Goal: Information Seeking & Learning: Learn about a topic

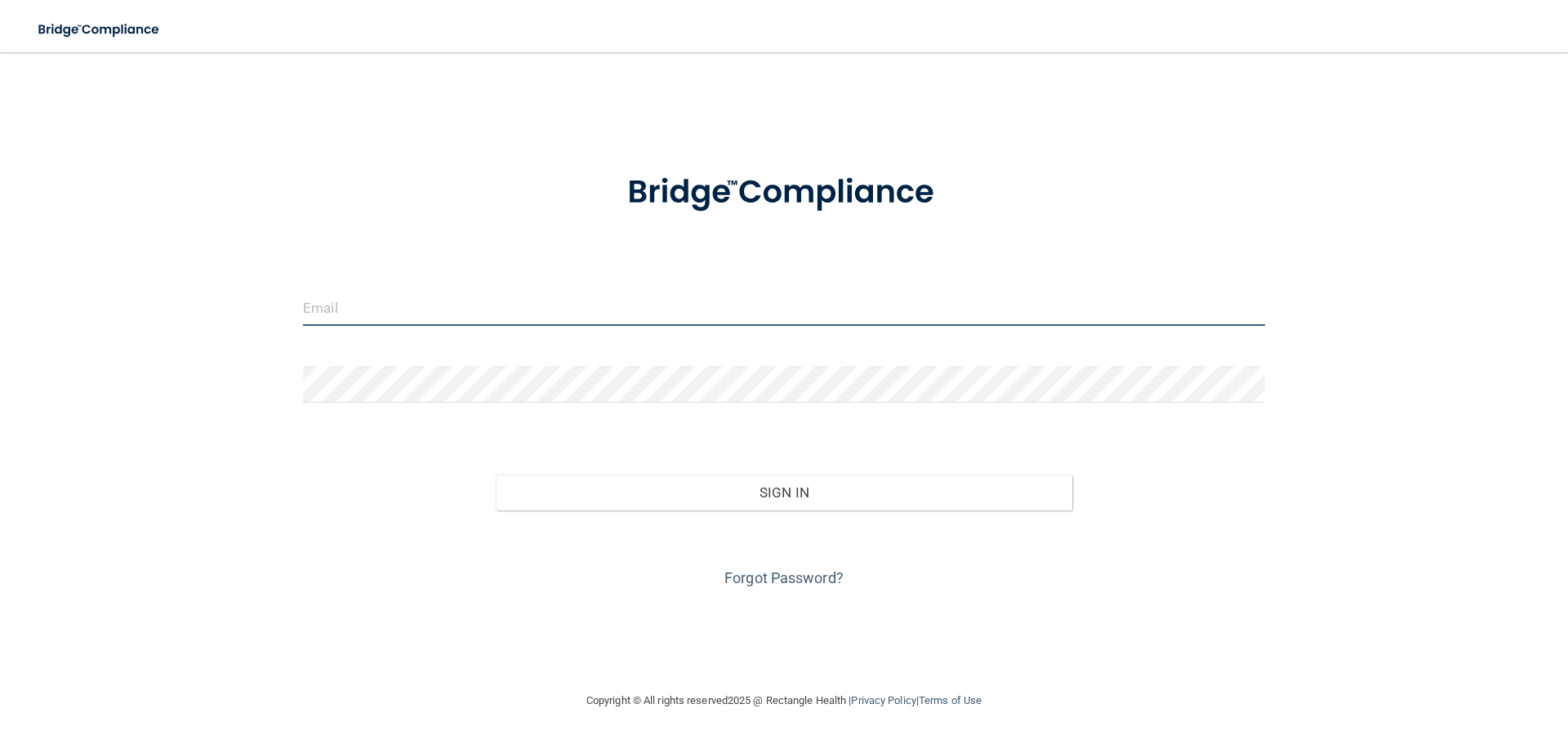
click at [405, 303] on input "email" at bounding box center [784, 307] width 962 height 37
type input "[PERSON_NAME][EMAIL_ADDRESS][PERSON_NAME][DOMAIN_NAME]"
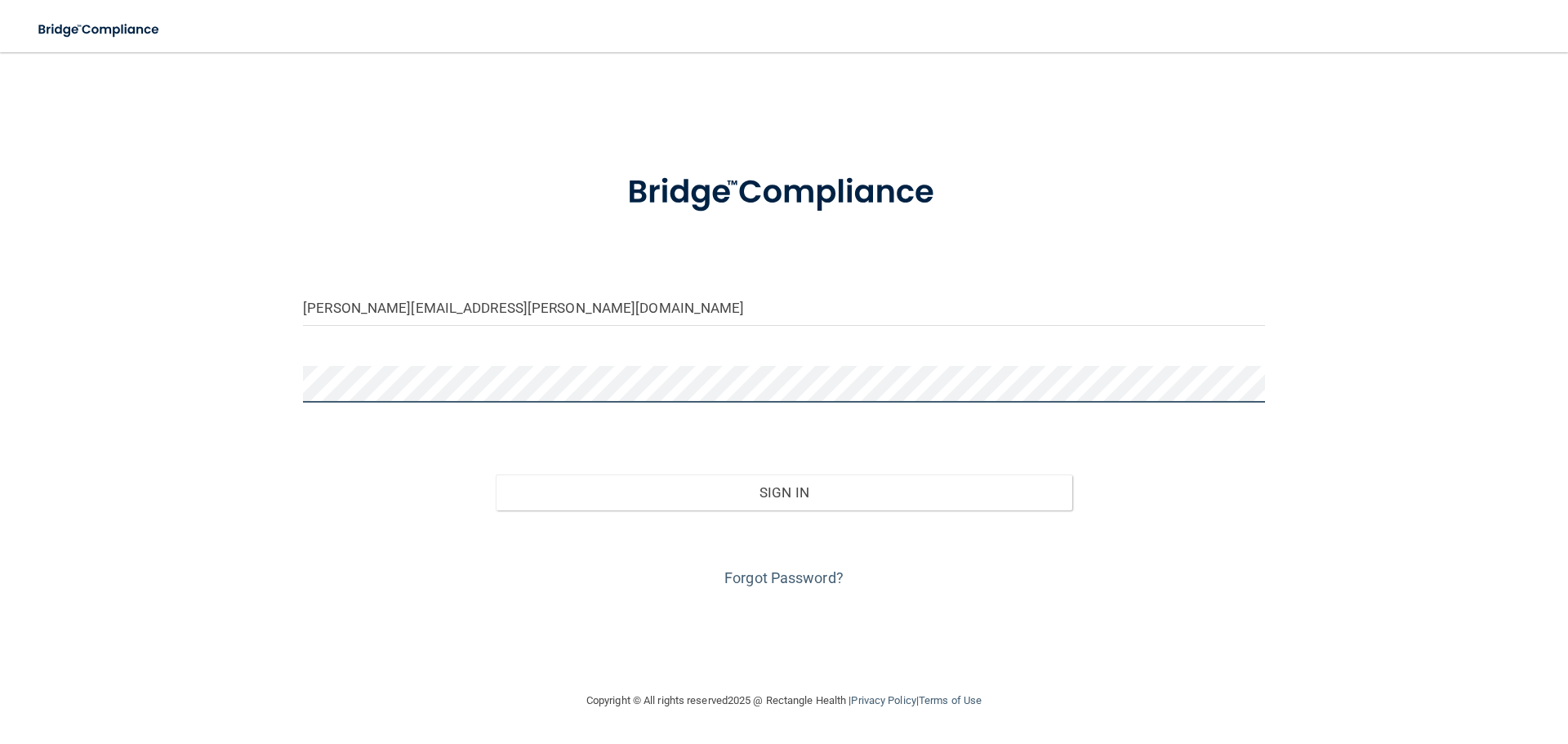
click at [496, 474] on button "Sign In" at bounding box center [784, 492] width 577 height 36
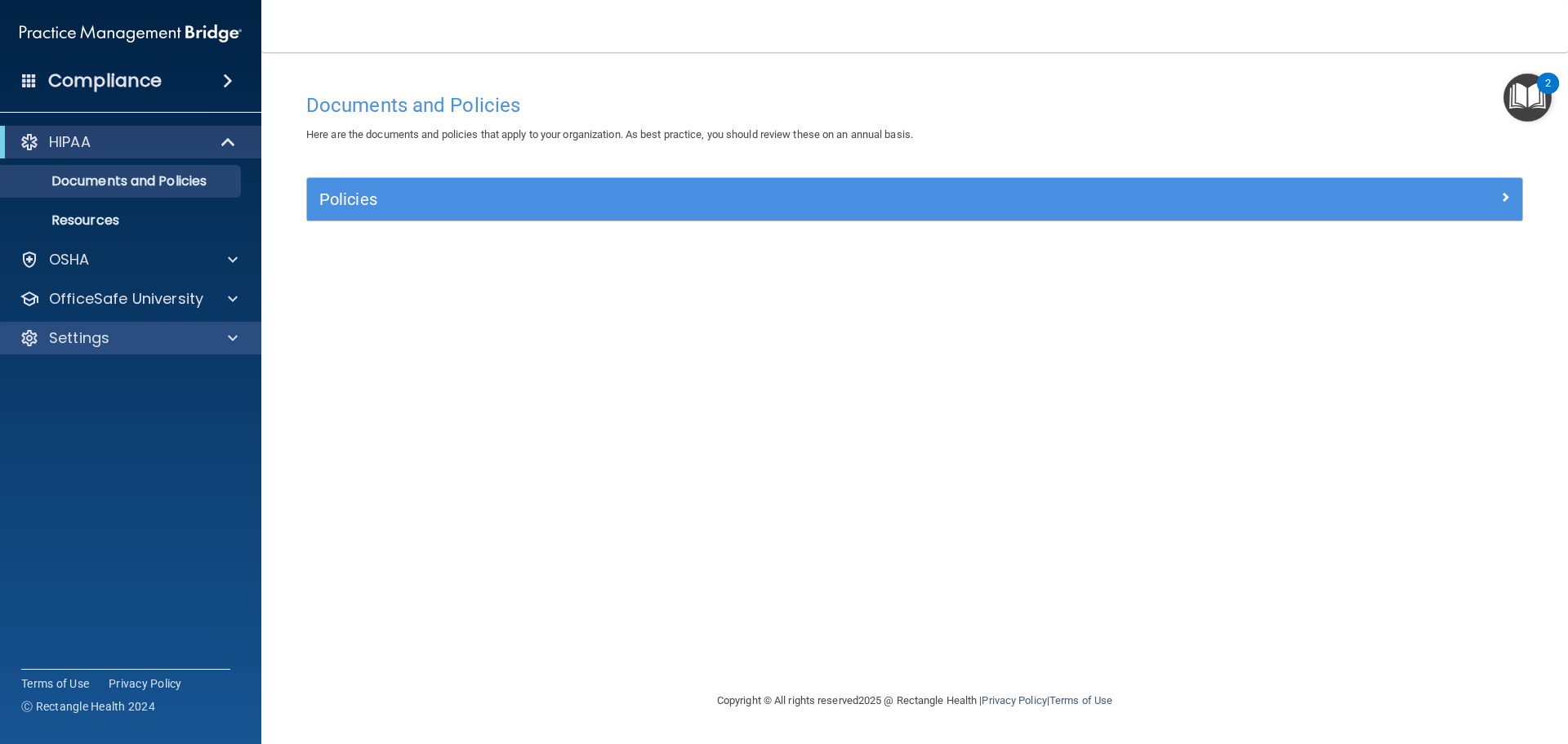
click at [81, 350] on div "Settings" at bounding box center [131, 337] width 262 height 33
click at [226, 336] on div at bounding box center [230, 338] width 41 height 20
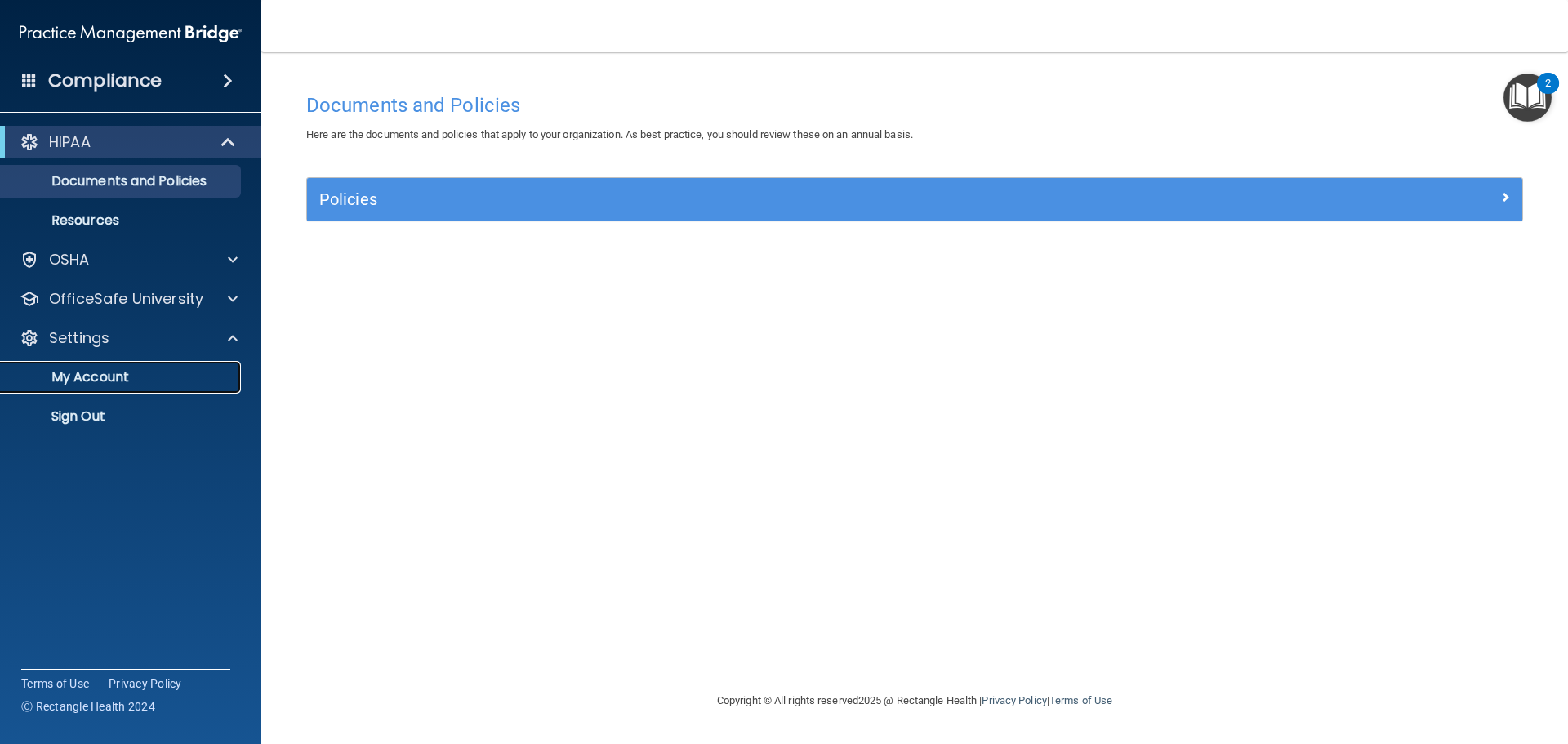
click at [113, 377] on p "My Account" at bounding box center [122, 377] width 223 height 16
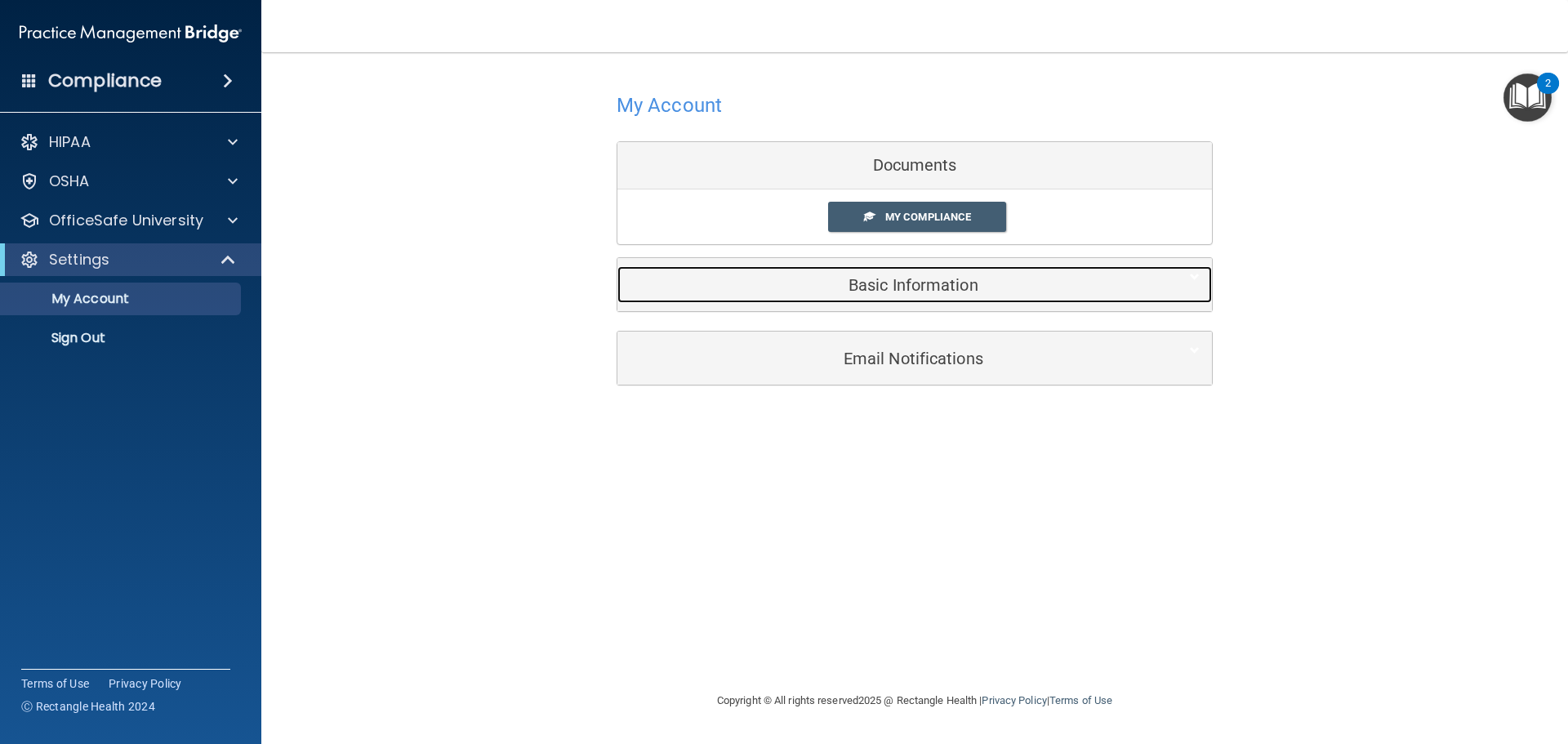
click at [948, 292] on h5 "Basic Information" at bounding box center [890, 285] width 520 height 18
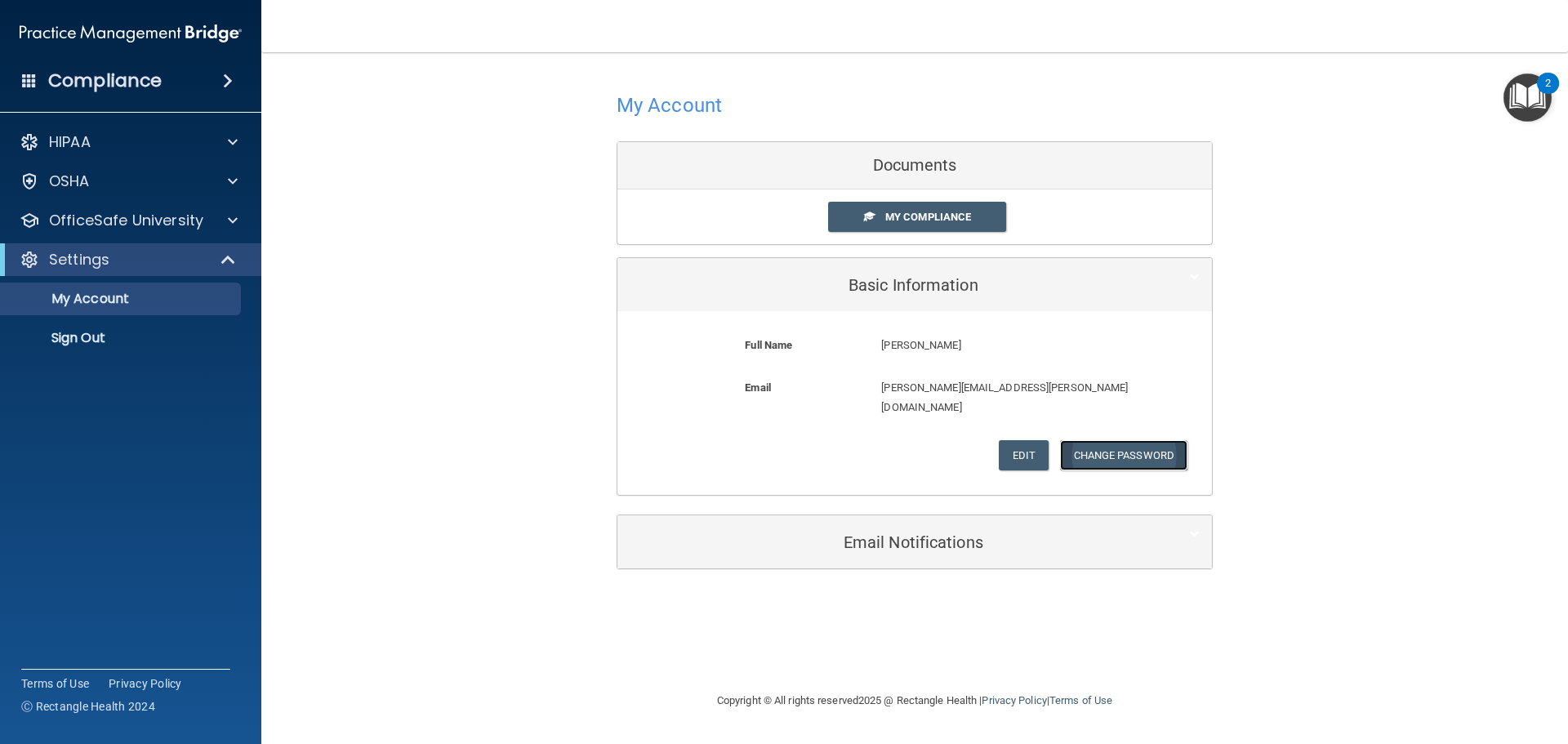
click at [1124, 440] on button "Change Password" at bounding box center [1124, 455] width 128 height 30
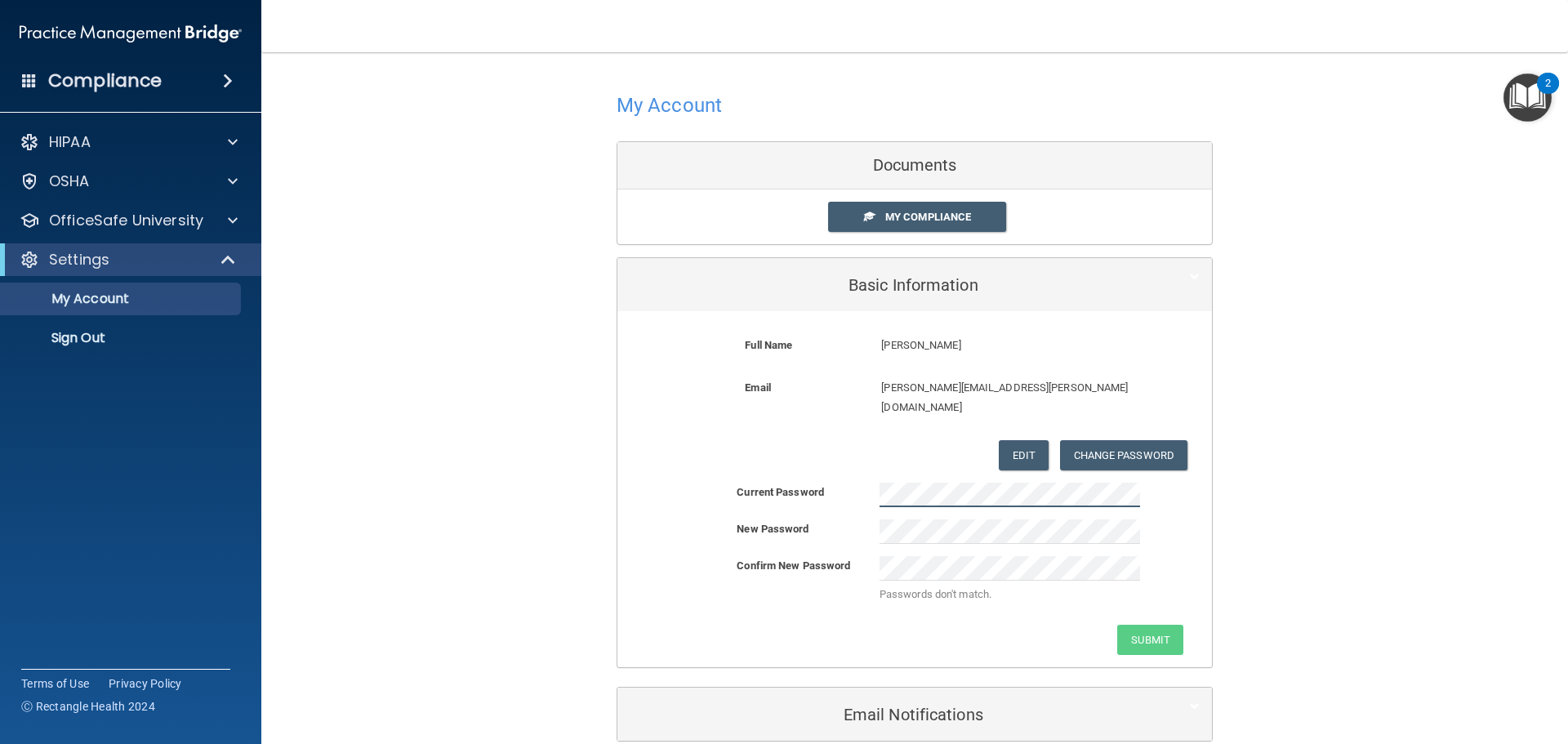
click at [752, 483] on div "Current Password" at bounding box center [913, 495] width 594 height 25
click at [750, 483] on form "Current Password New Password Confirm New Password Passwords don't match. Submit" at bounding box center [913, 483] width 594 height 0
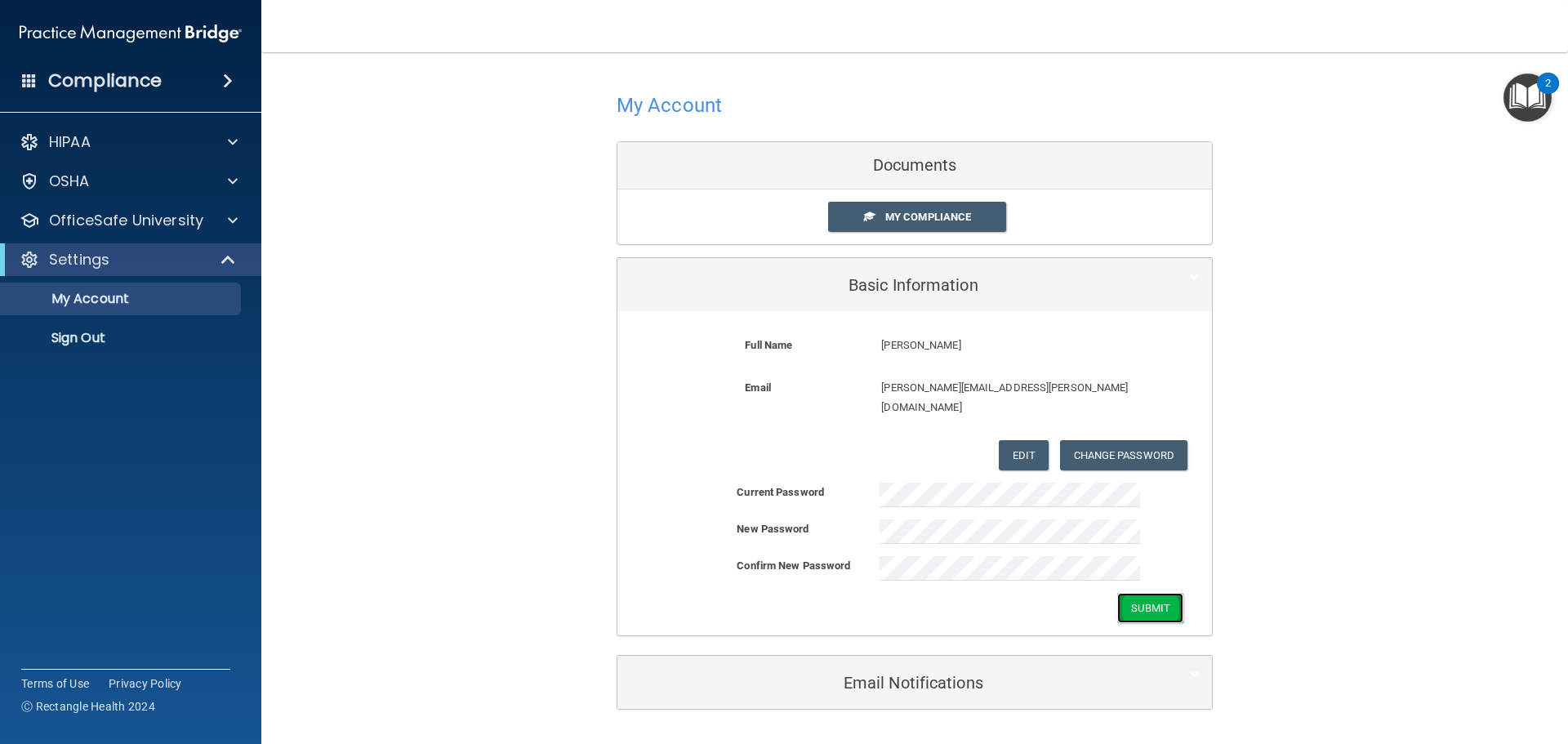
click at [1145, 593] on button "Submit" at bounding box center [1149, 608] width 66 height 30
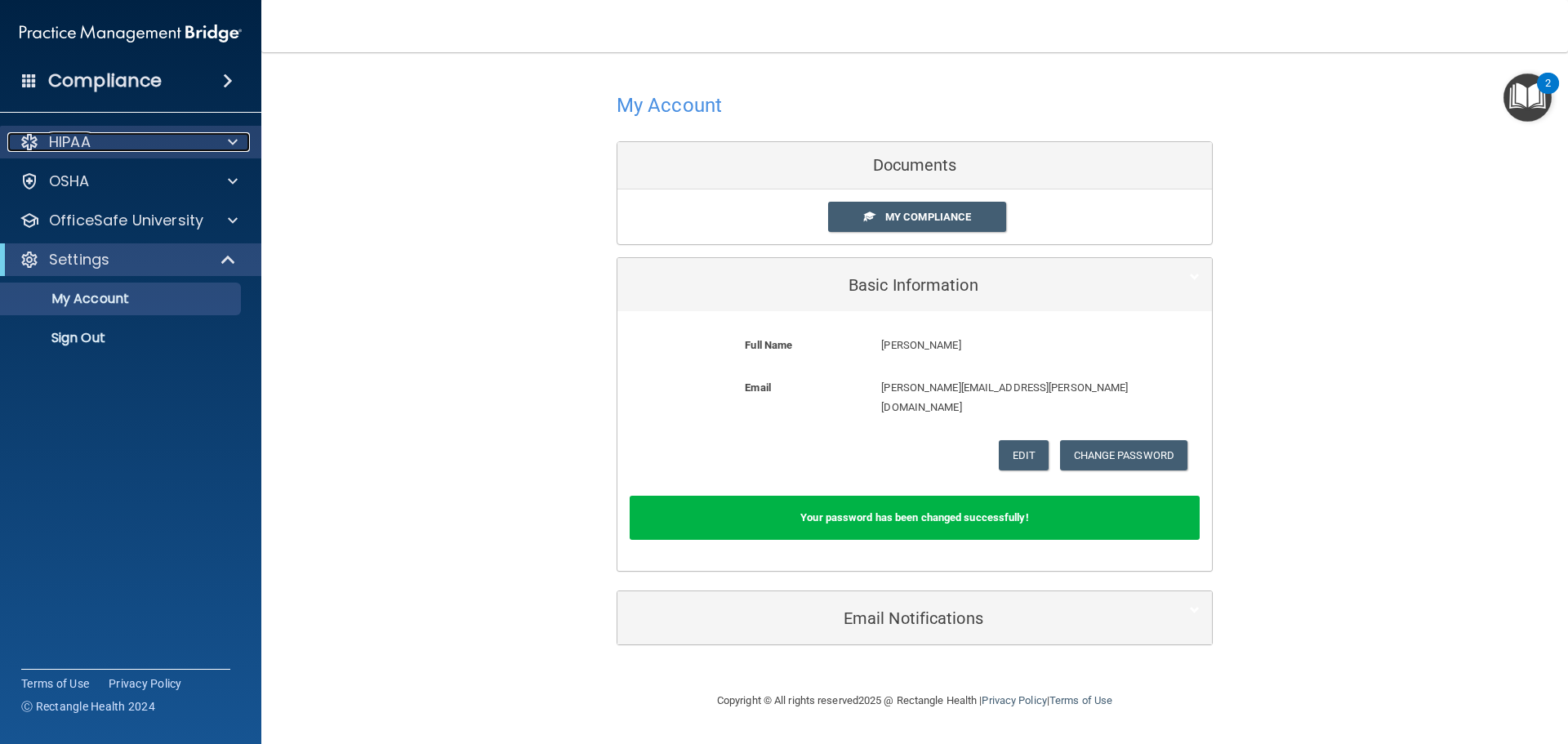
click at [122, 132] on div "HIPAA" at bounding box center [108, 142] width 202 height 20
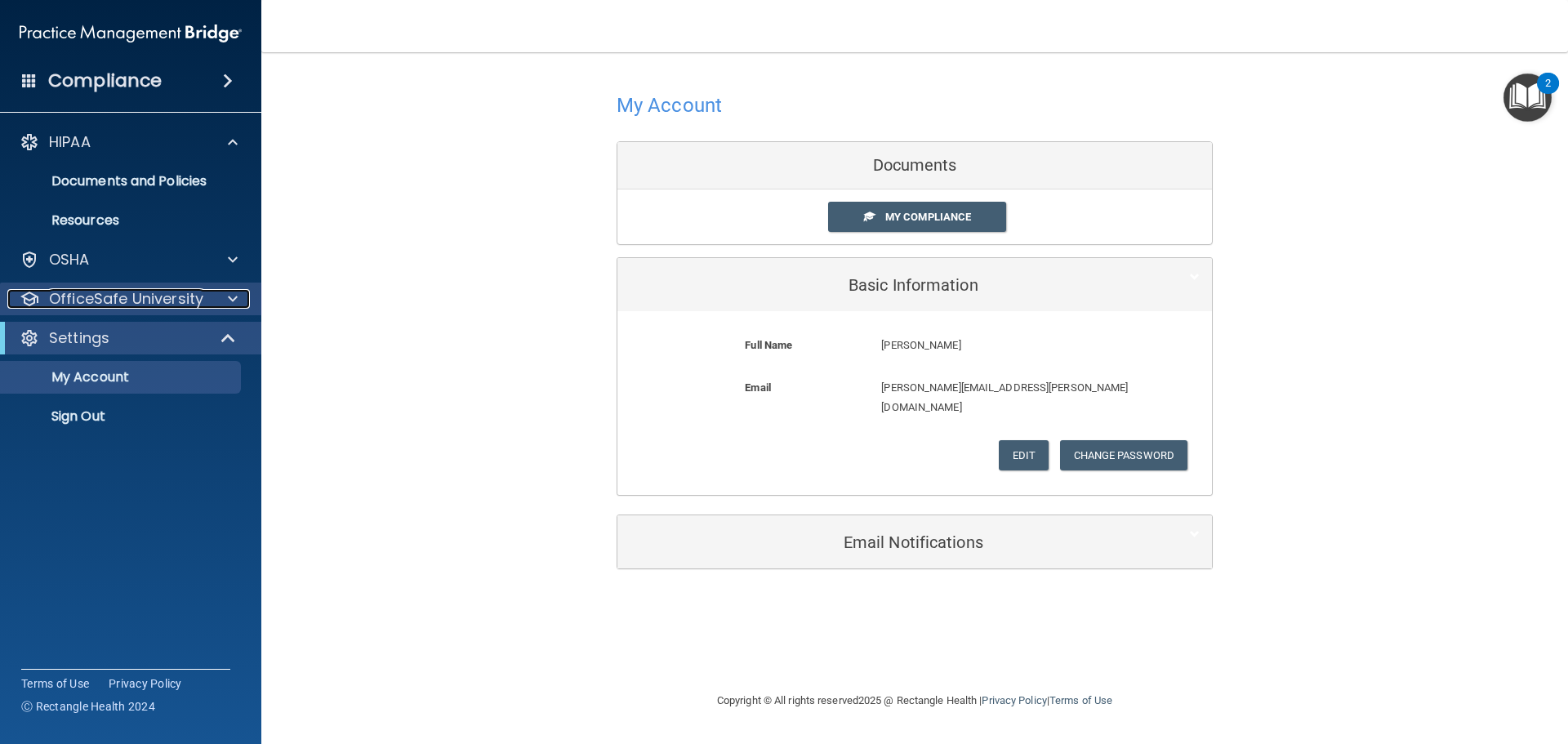
click at [163, 292] on p "OfficeSafe University" at bounding box center [126, 299] width 155 height 20
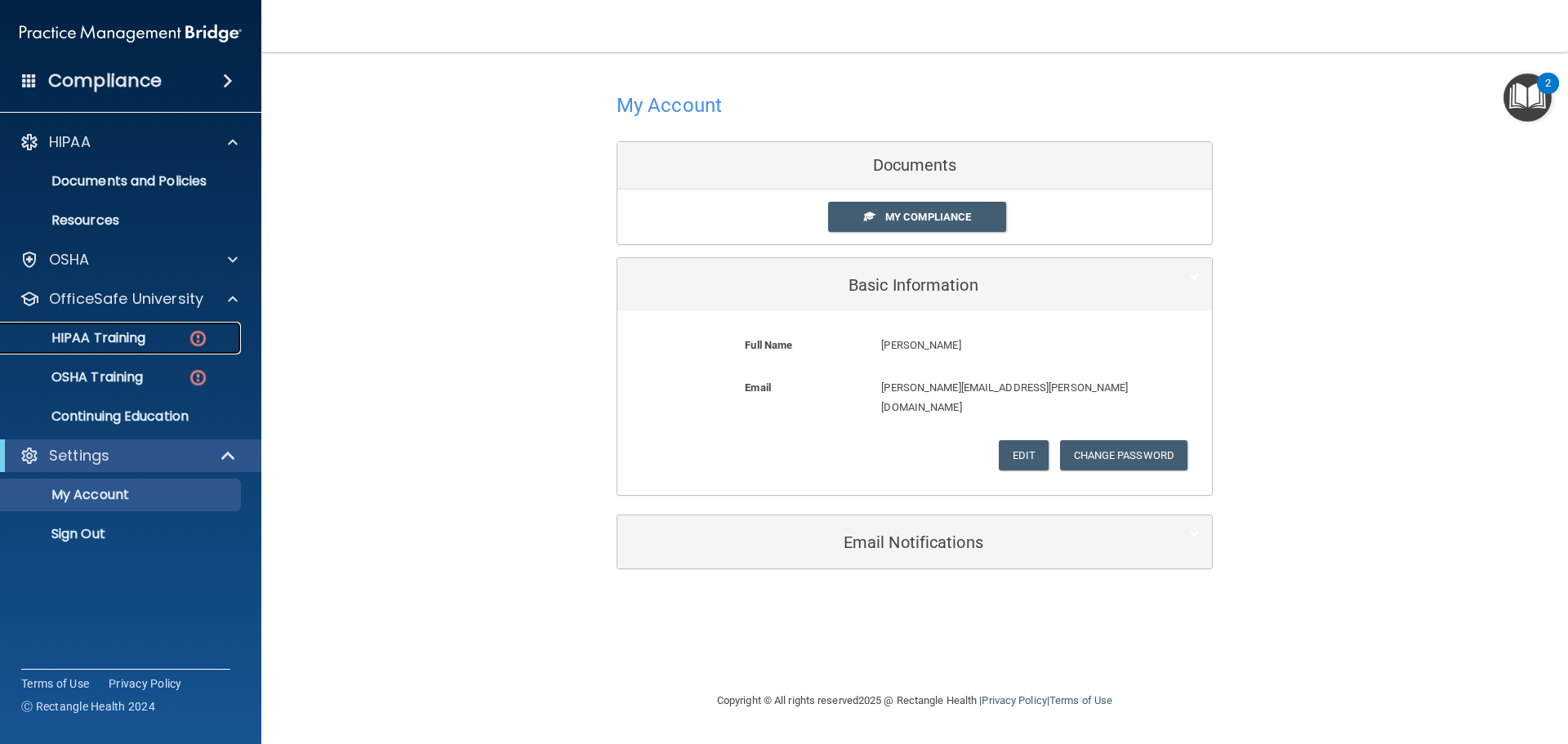
click at [201, 339] on img at bounding box center [197, 338] width 21 height 21
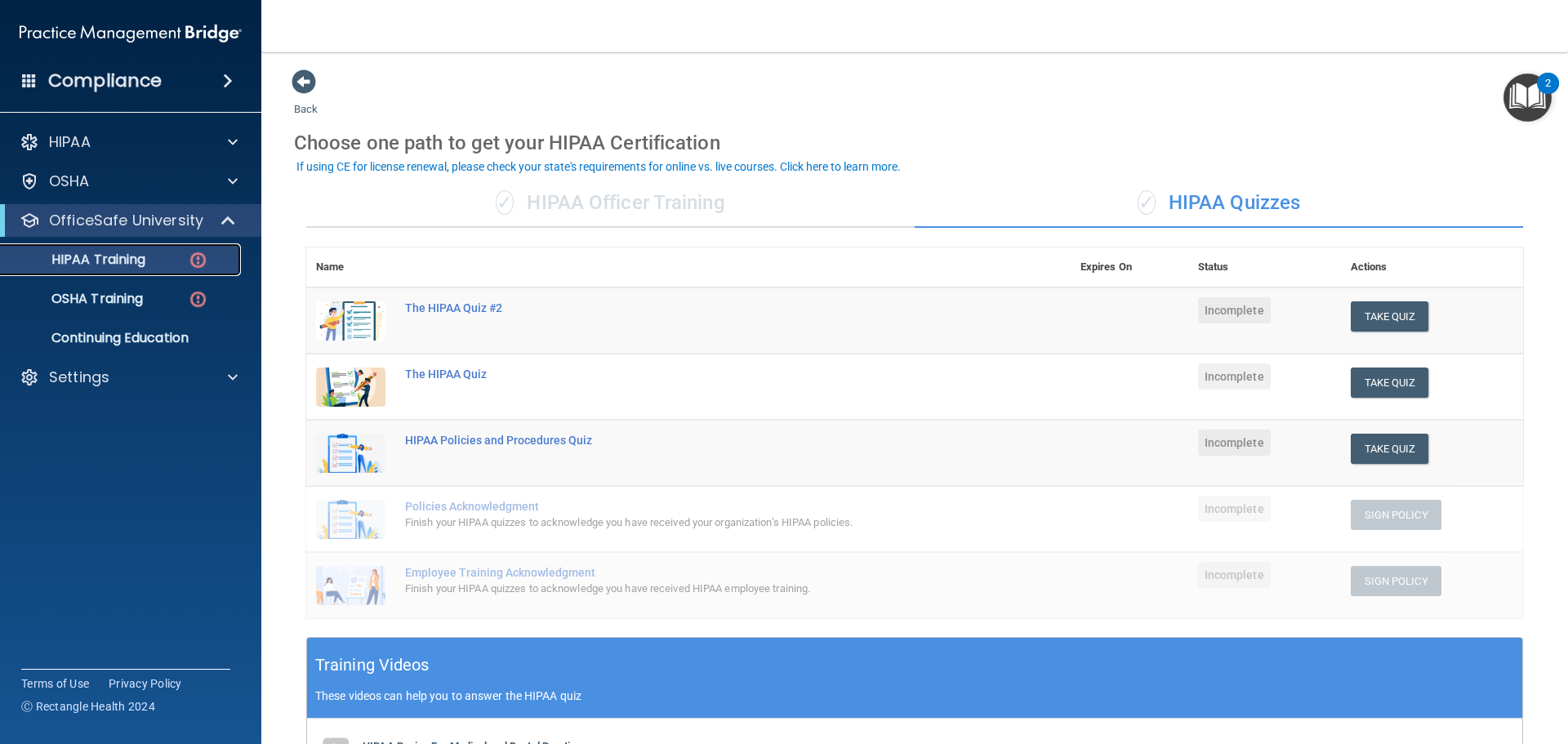
click at [196, 261] on img at bounding box center [197, 260] width 21 height 21
click at [612, 194] on div "✓ HIPAA Officer Training" at bounding box center [610, 202] width 608 height 49
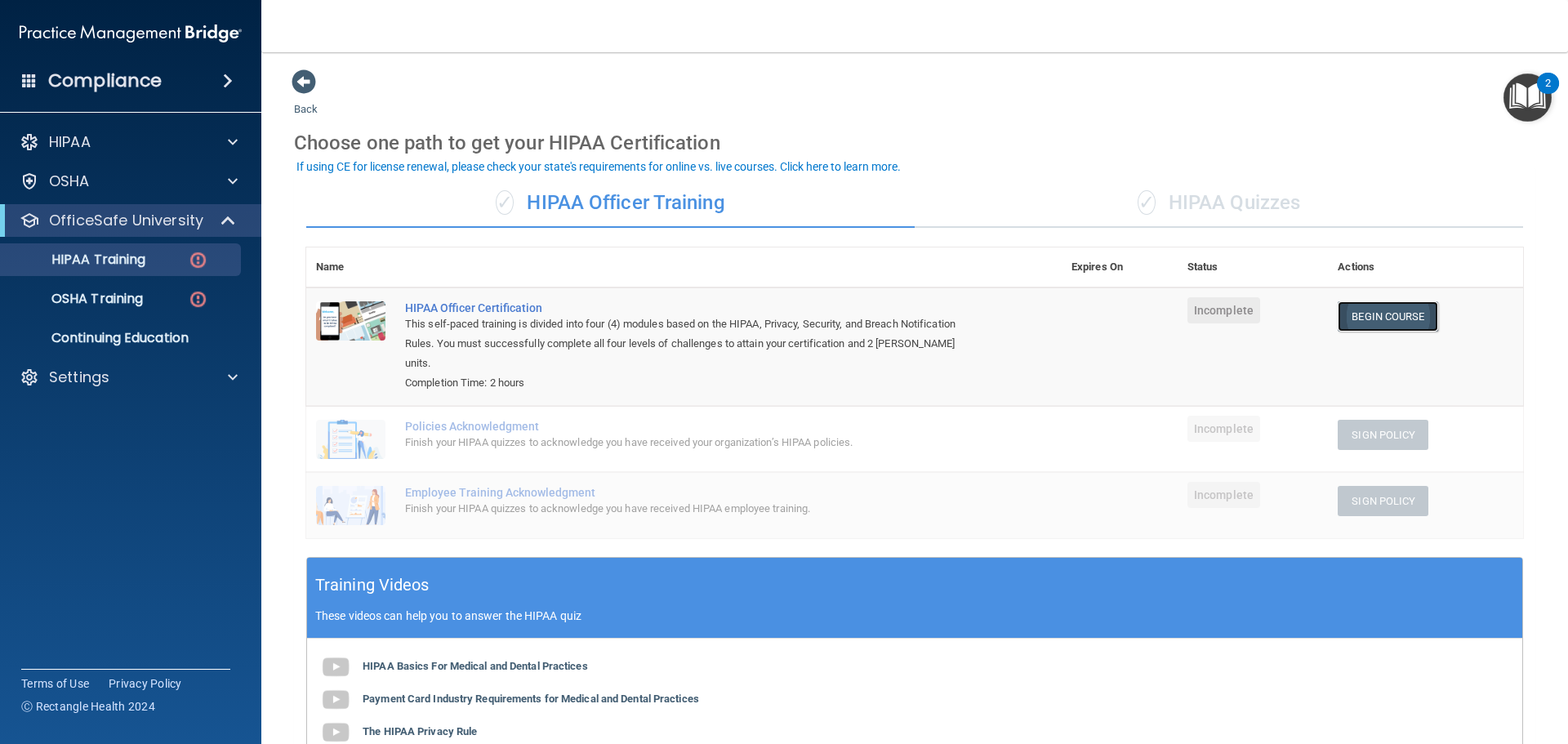
click at [1394, 316] on link "Begin Course" at bounding box center [1387, 316] width 99 height 30
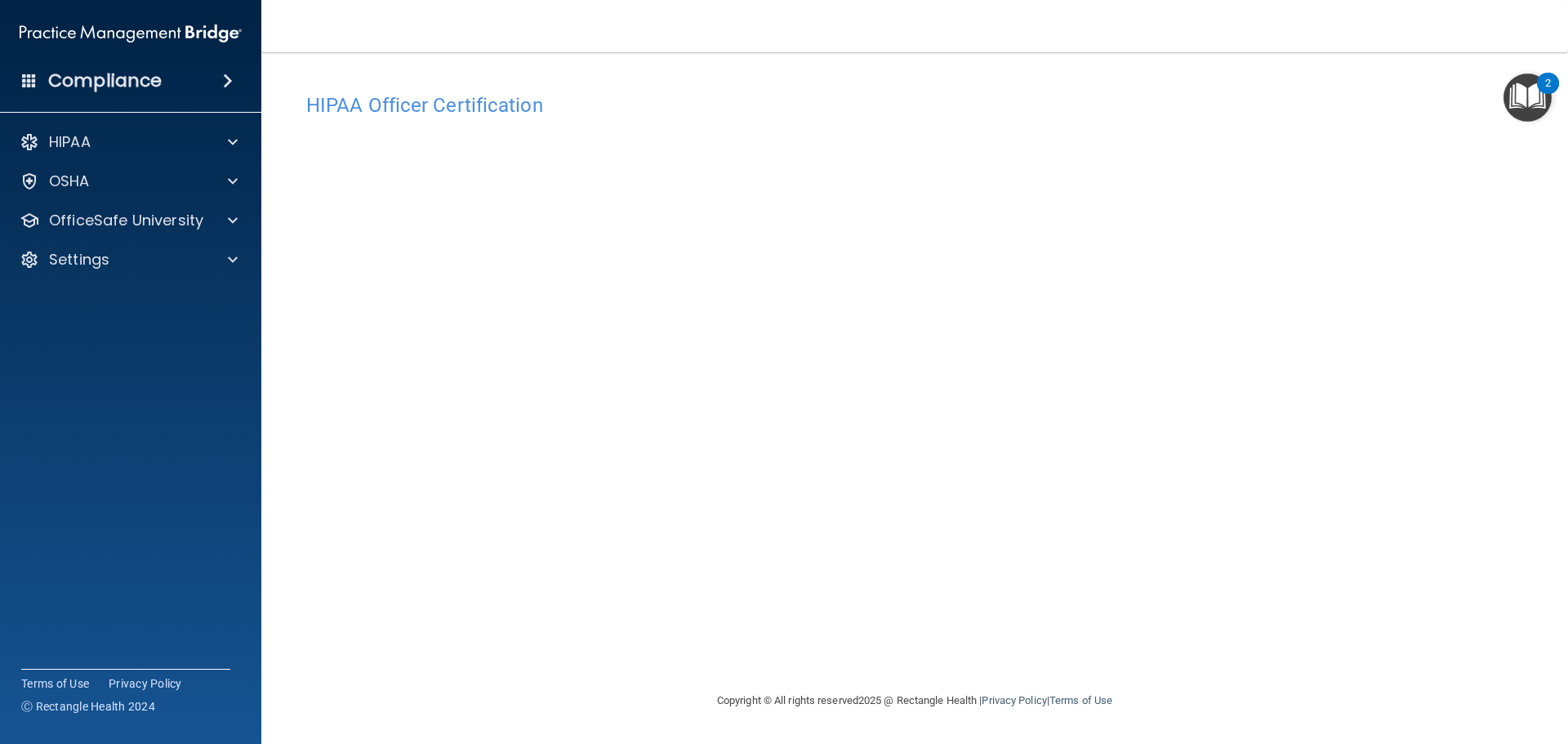
click at [1361, 85] on div "HIPAA Officer Certification" at bounding box center [913, 105] width 1241 height 40
